Goal: Information Seeking & Learning: Learn about a topic

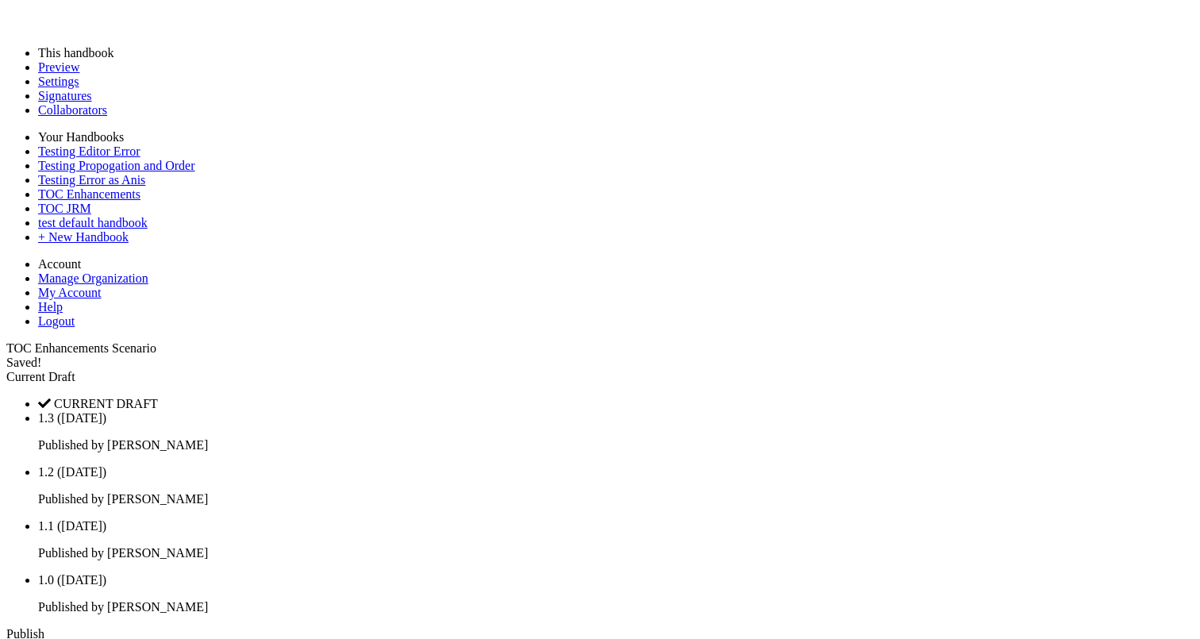
scroll to position [2841, 0]
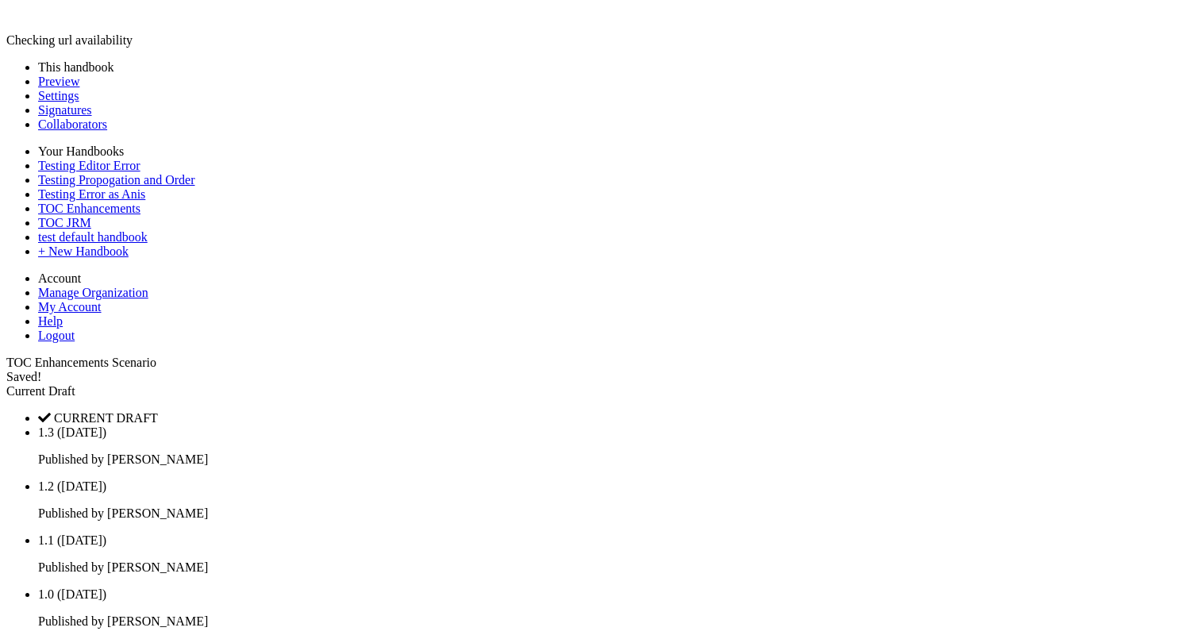
click at [6, 356] on link at bounding box center [6, 356] width 0 height 0
click at [79, 88] on link "Preview" at bounding box center [58, 81] width 41 height 13
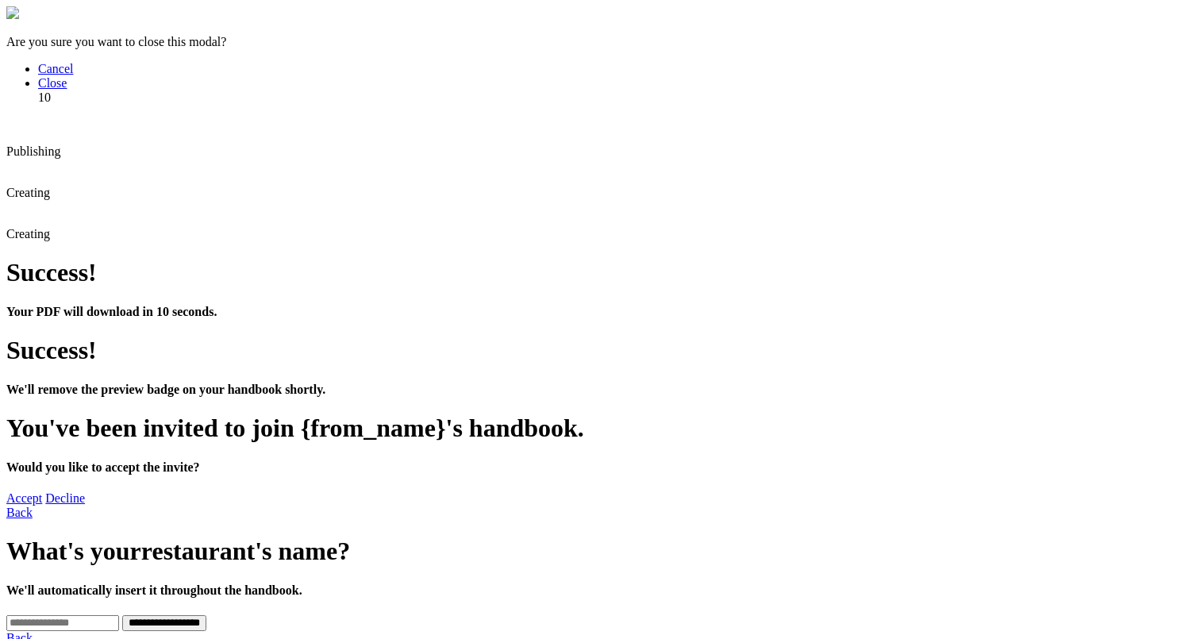
scroll to position [213, 0]
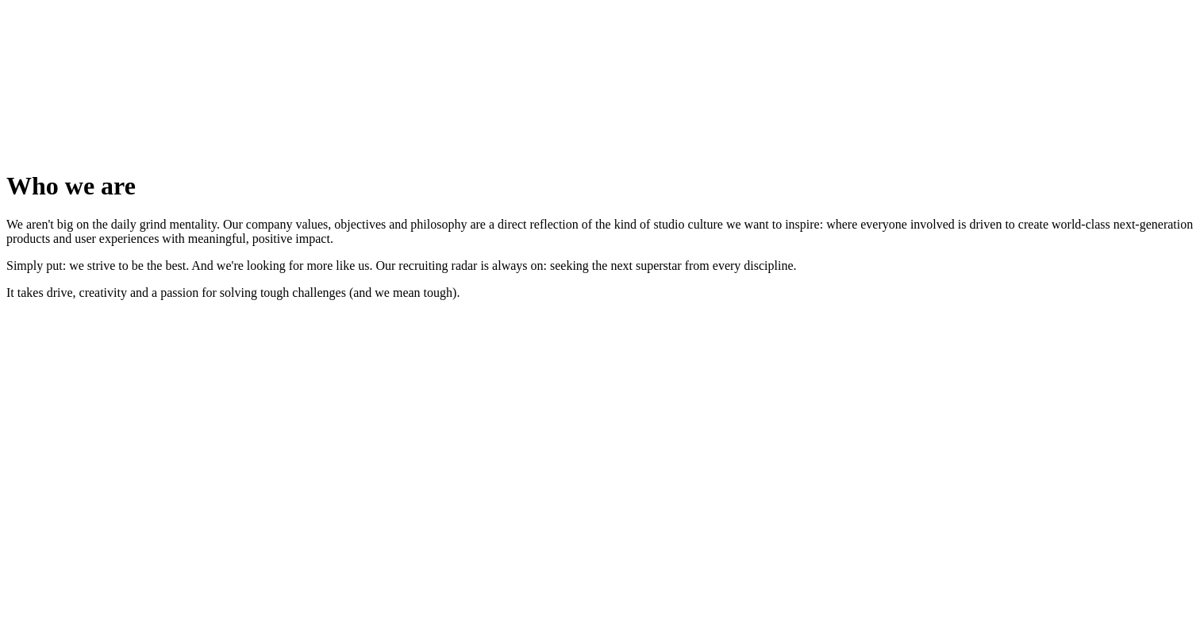
scroll to position [2247, 0]
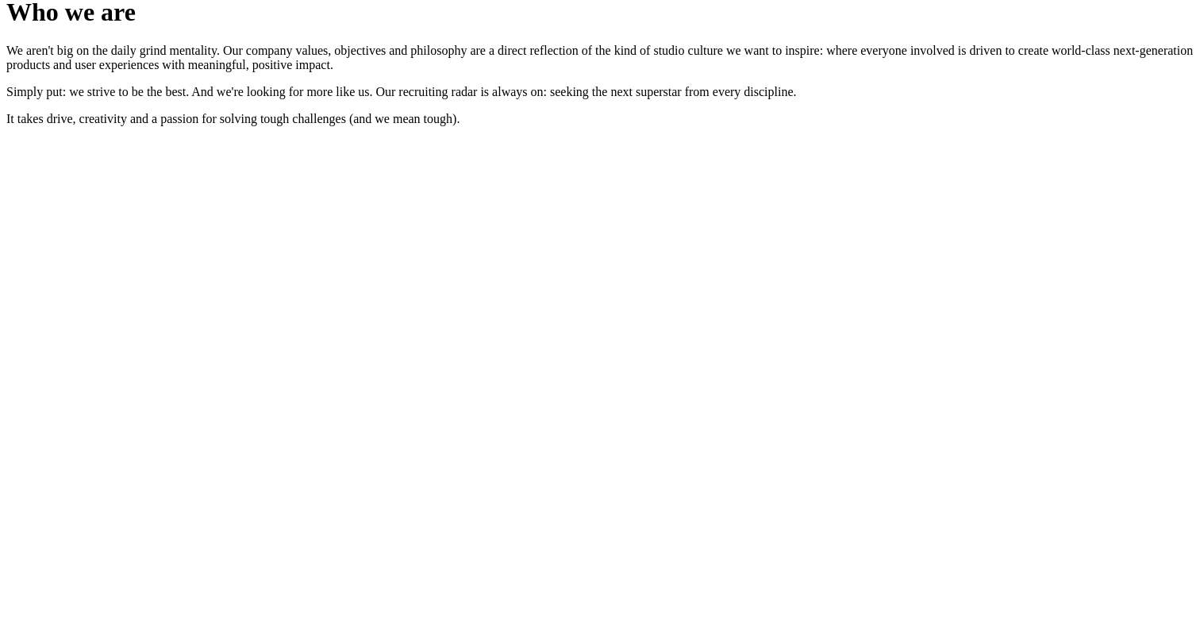
scroll to position [2525, 0]
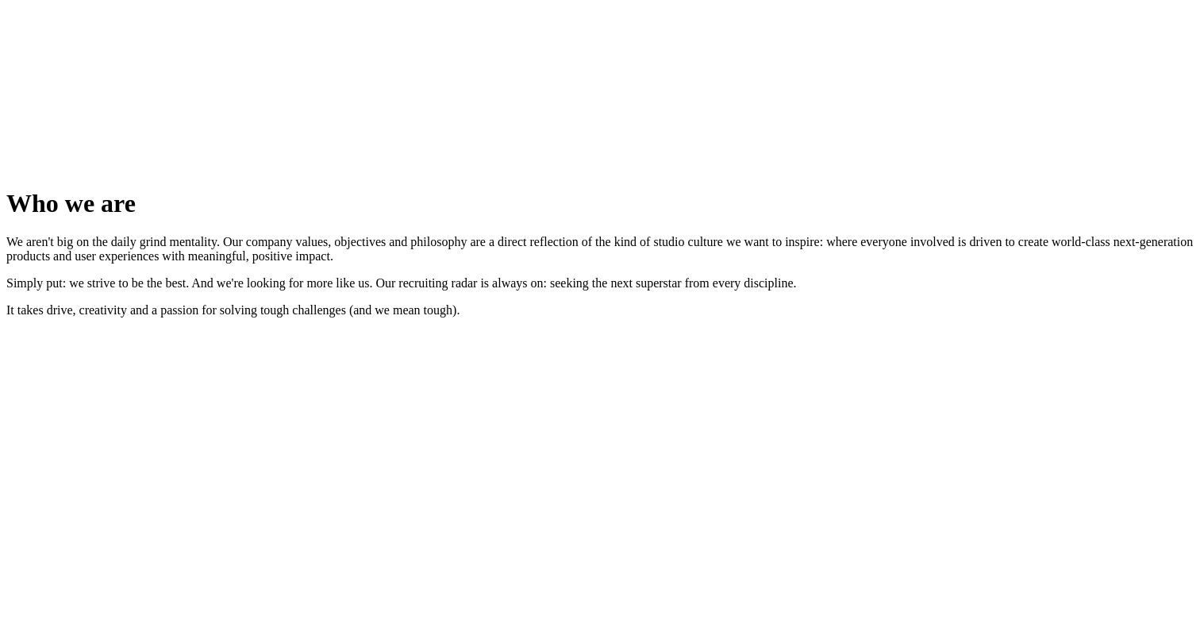
scroll to position [2247, 0]
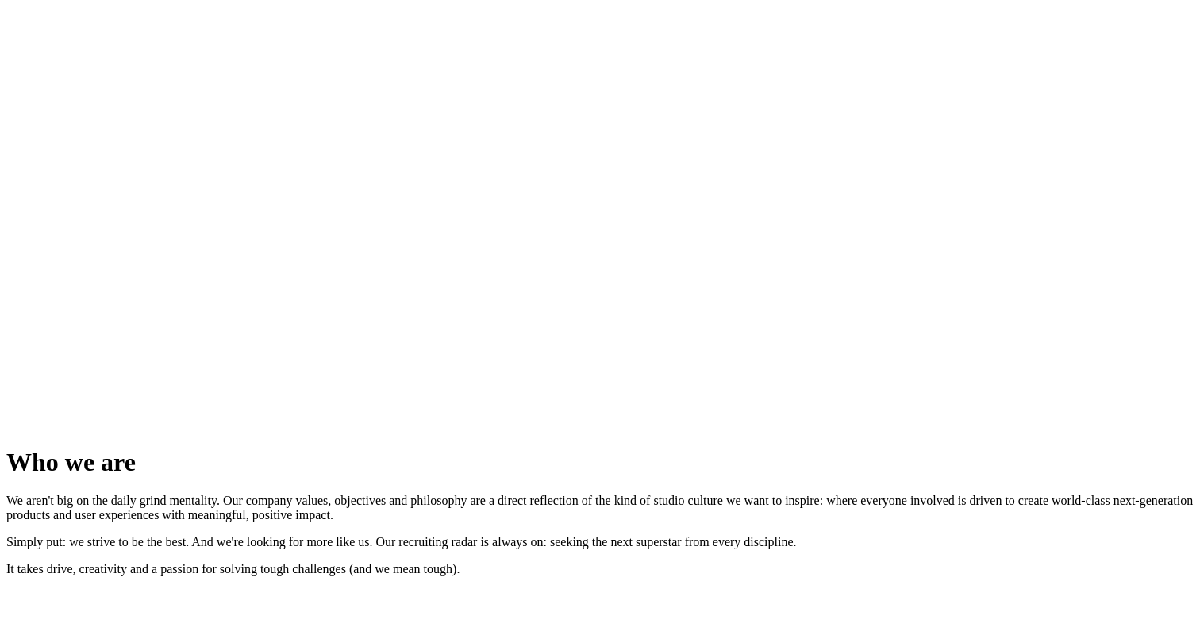
scroll to position [1879, 0]
